Goal: Task Accomplishment & Management: Use online tool/utility

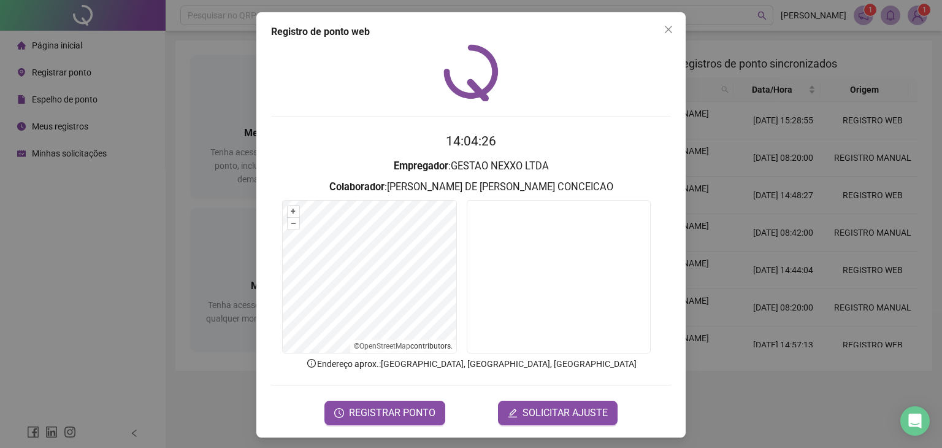
scroll to position [3, 0]
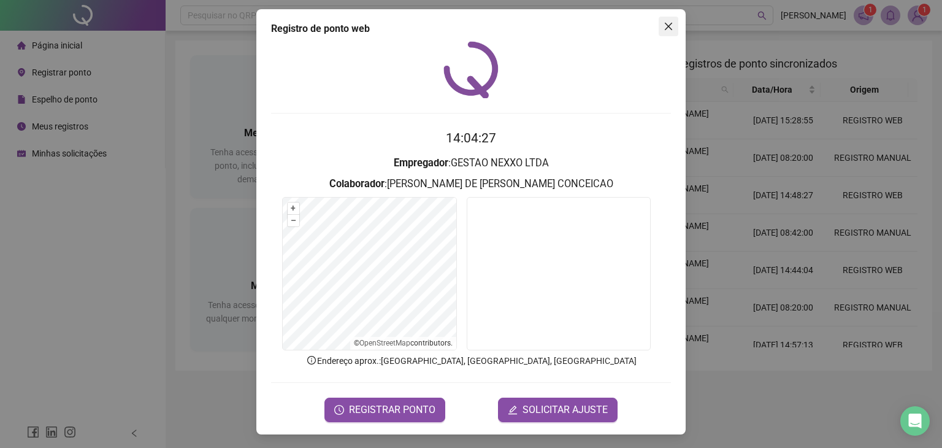
click at [664, 29] on icon "close" at bounding box center [669, 26] width 10 height 10
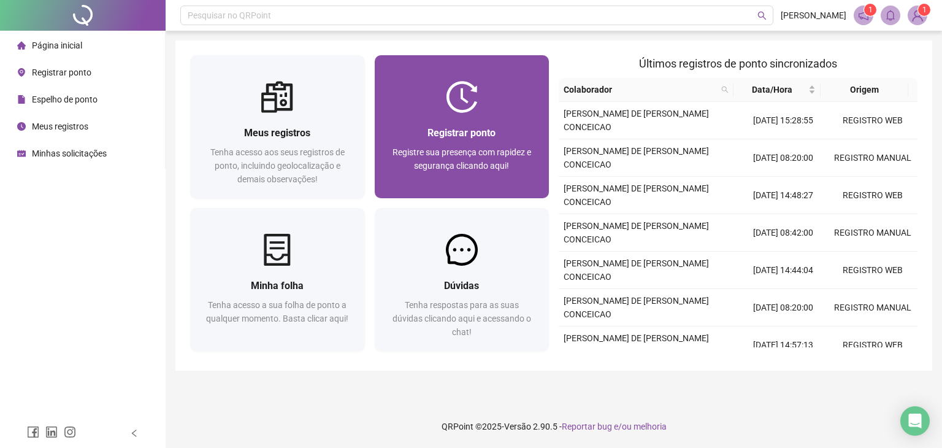
click at [471, 120] on div "Registrar ponto Registre sua presença com rapidez e segurança clicando aqui!" at bounding box center [462, 155] width 175 height 85
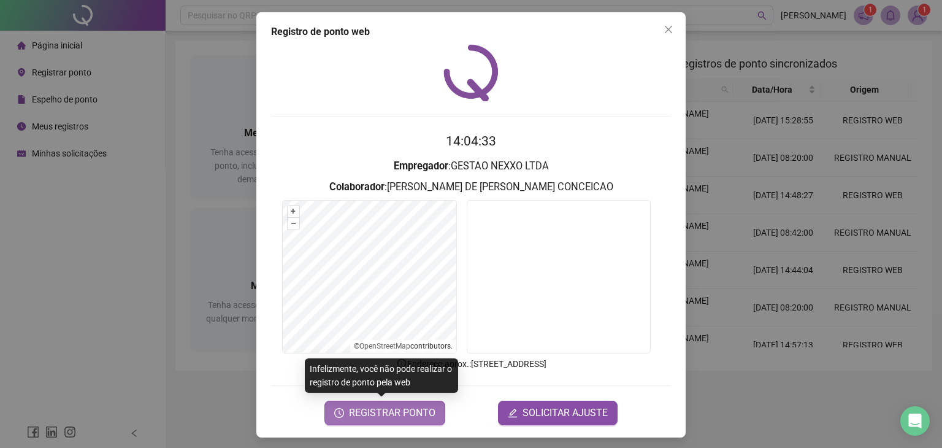
click at [410, 413] on span "REGISTRAR PONTO" at bounding box center [392, 412] width 86 height 15
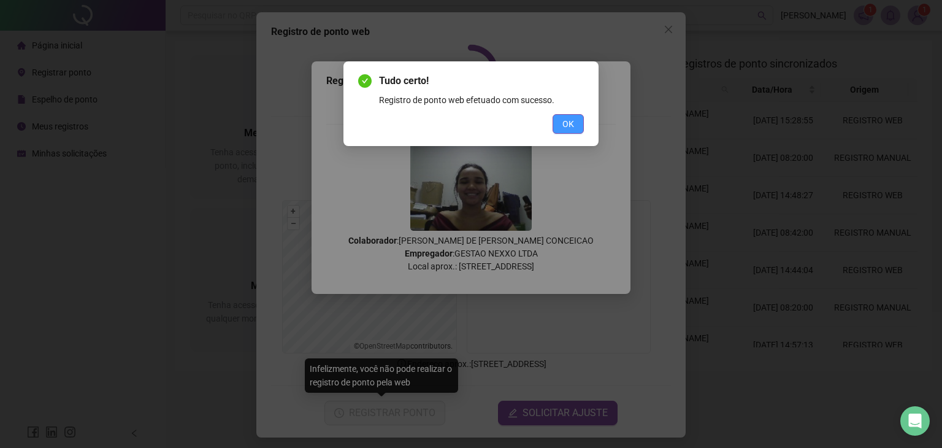
click at [576, 123] on button "OK" at bounding box center [568, 124] width 31 height 20
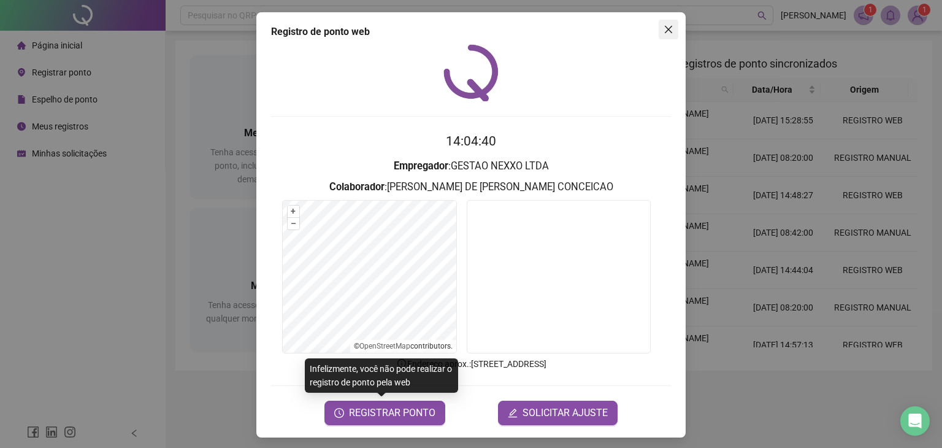
click at [662, 23] on button "Close" at bounding box center [669, 30] width 20 height 20
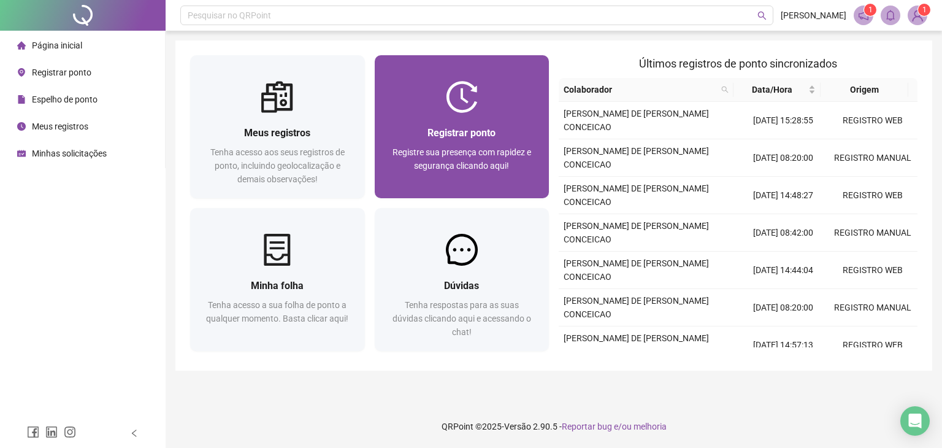
click at [418, 178] on div "Registre sua presença com rapidez e segurança clicando aqui!" at bounding box center [461, 165] width 145 height 40
